Goal: Find specific page/section: Find specific page/section

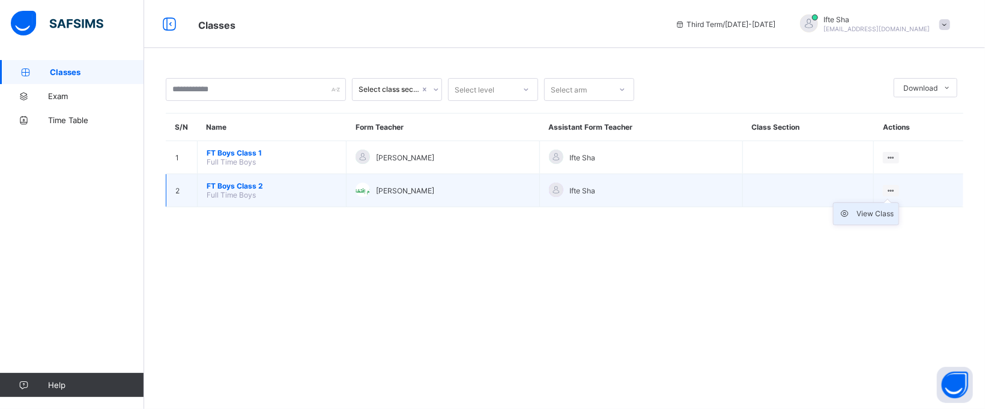
click at [885, 208] on div "View Class" at bounding box center [874, 214] width 37 height 12
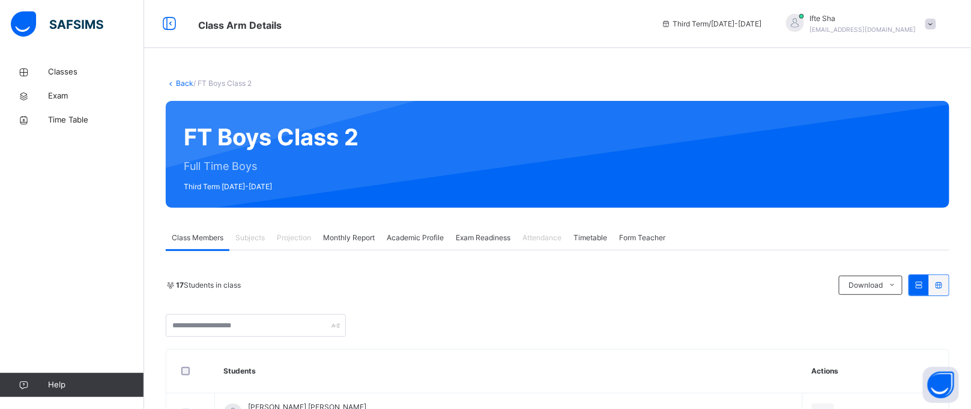
click at [284, 238] on span "Projection" at bounding box center [294, 237] width 34 height 11
click at [288, 238] on span "Projection" at bounding box center [294, 237] width 34 height 11
click at [289, 238] on span "Projection" at bounding box center [294, 237] width 34 height 11
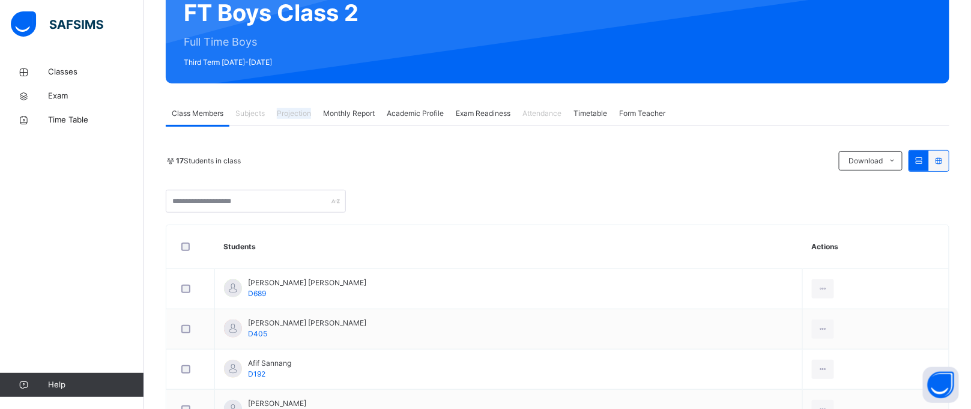
scroll to position [123, 0]
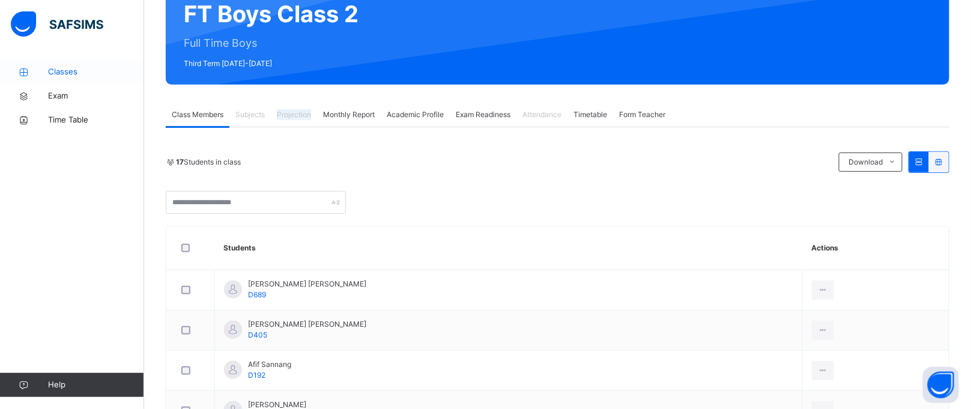
drag, startPoint x: 106, startPoint y: 64, endPoint x: 133, endPoint y: 76, distance: 29.3
click at [106, 65] on link "Classes" at bounding box center [72, 72] width 144 height 24
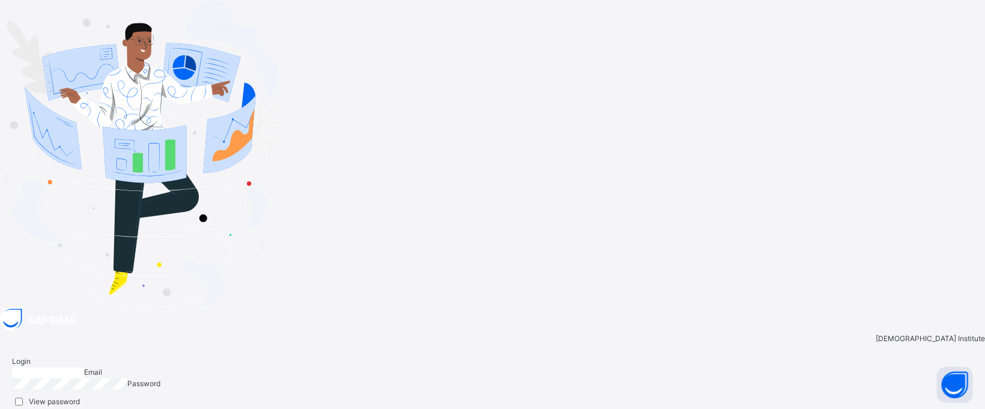
type input "**********"
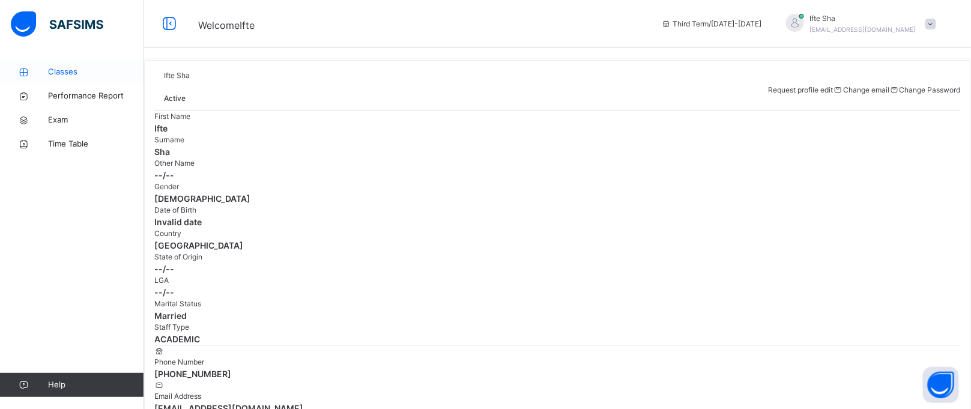
drag, startPoint x: 60, startPoint y: 65, endPoint x: 132, endPoint y: 79, distance: 73.5
click at [60, 67] on span "Classes" at bounding box center [96, 72] width 96 height 12
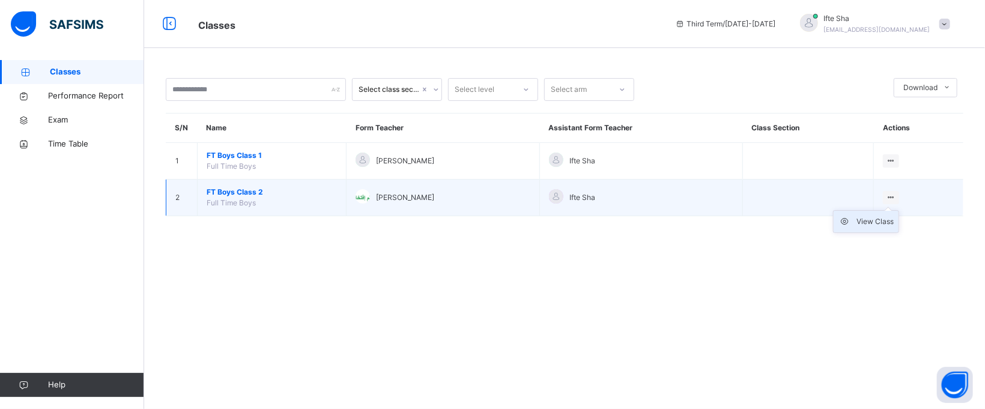
click at [885, 218] on div "View Class" at bounding box center [874, 222] width 37 height 12
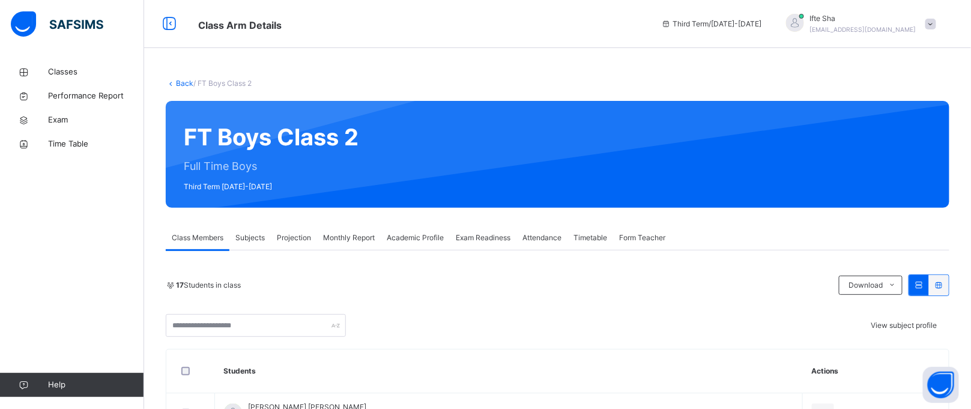
click at [297, 241] on span "Projection" at bounding box center [294, 237] width 34 height 11
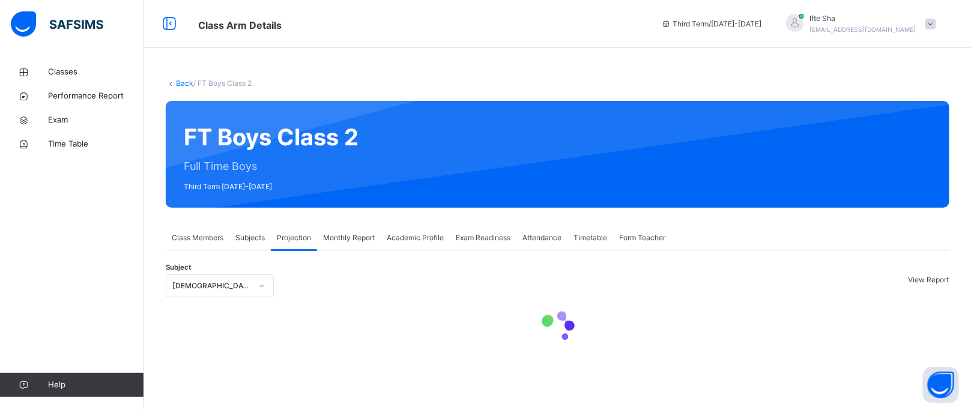
click at [252, 284] on div "[DEMOGRAPHIC_DATA] Memorisation" at bounding box center [211, 285] width 79 height 11
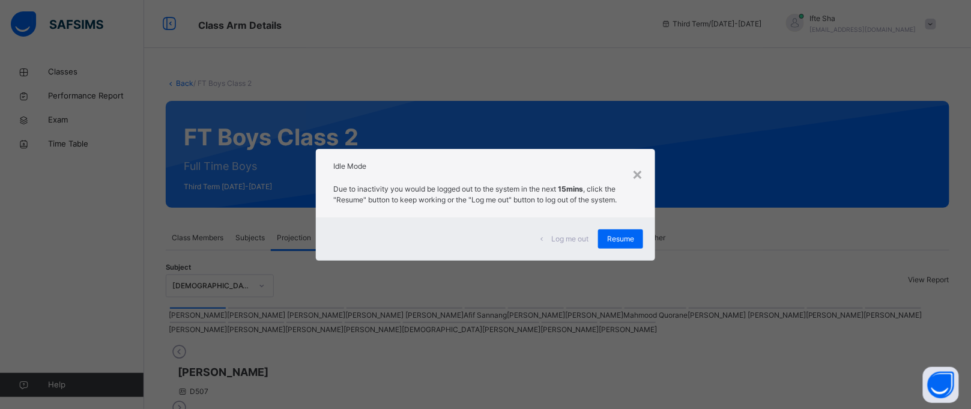
click at [648, 176] on div "Idle Mode" at bounding box center [486, 163] width 340 height 29
click at [643, 175] on div "×" at bounding box center [637, 173] width 11 height 25
